Goal: Task Accomplishment & Management: Manage account settings

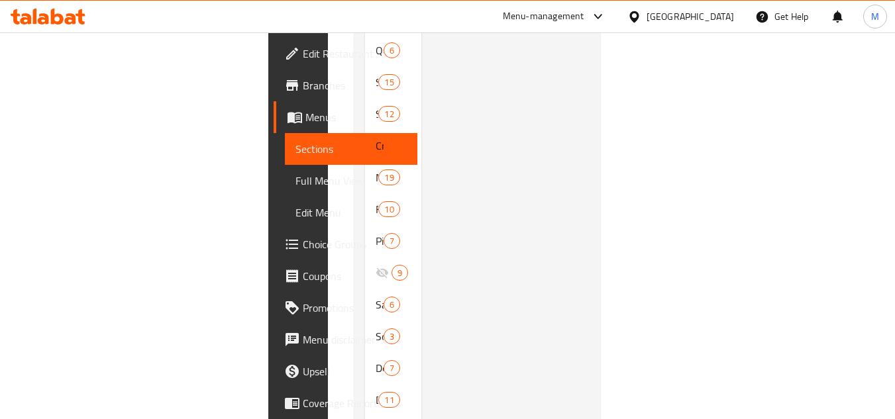
scroll to position [412, 0]
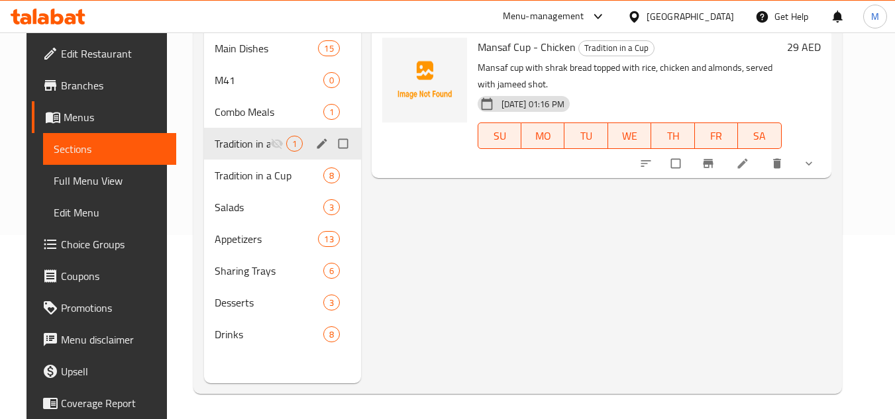
scroll to position [185, 0]
click at [335, 143] on input "Menu sections" at bounding box center [344, 142] width 28 height 25
checkbox input "true"
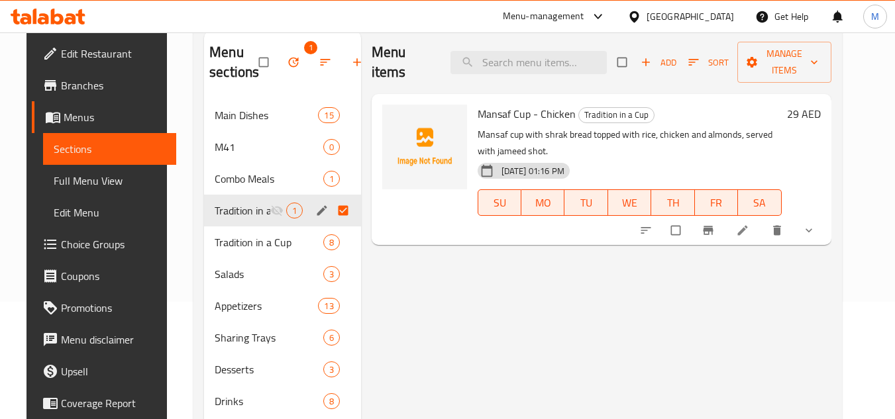
scroll to position [53, 0]
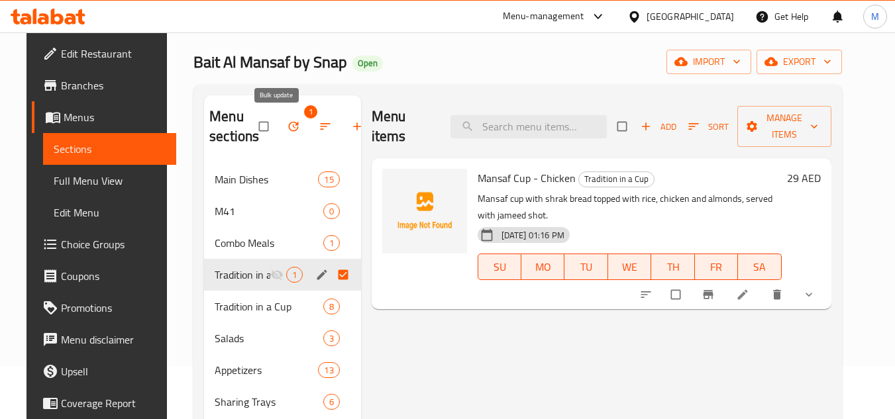
click at [287, 126] on icon "button" at bounding box center [293, 126] width 13 height 13
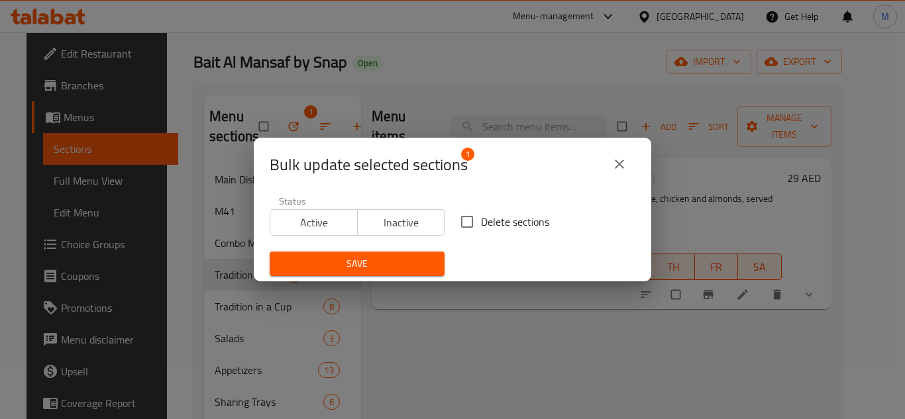
click at [499, 225] on span "Delete sections" at bounding box center [515, 222] width 68 height 16
click at [481, 225] on input "Delete sections" at bounding box center [467, 222] width 28 height 28
checkbox input "true"
click at [403, 264] on span "Save" at bounding box center [357, 264] width 154 height 17
